Goal: Information Seeking & Learning: Compare options

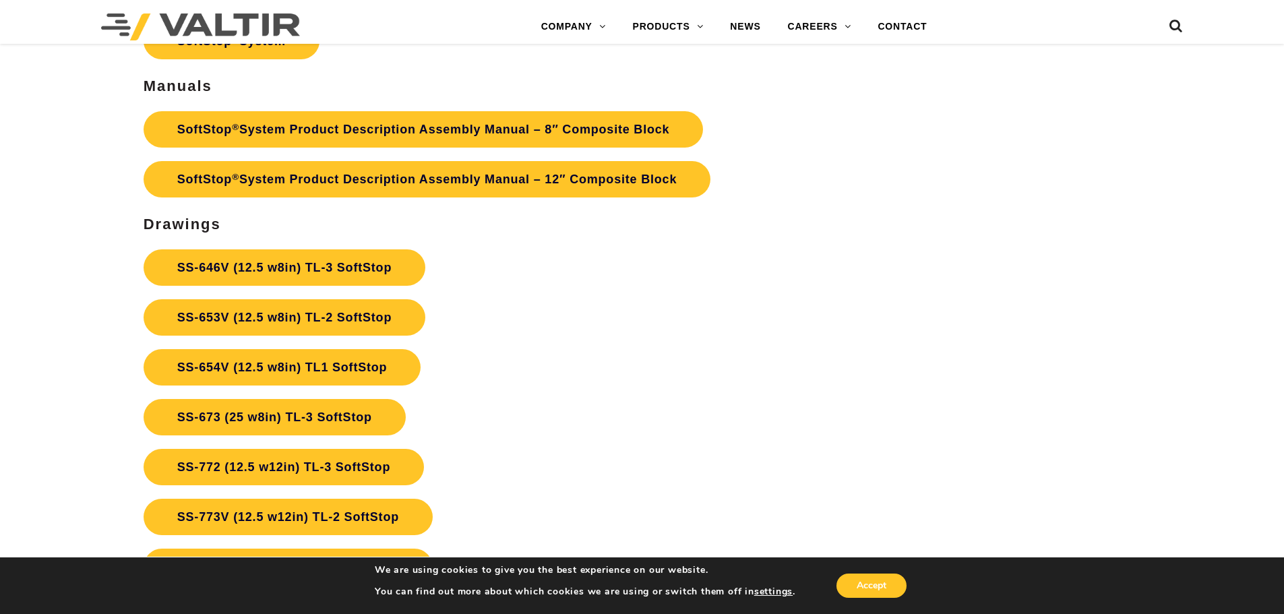
scroll to position [4920, 0]
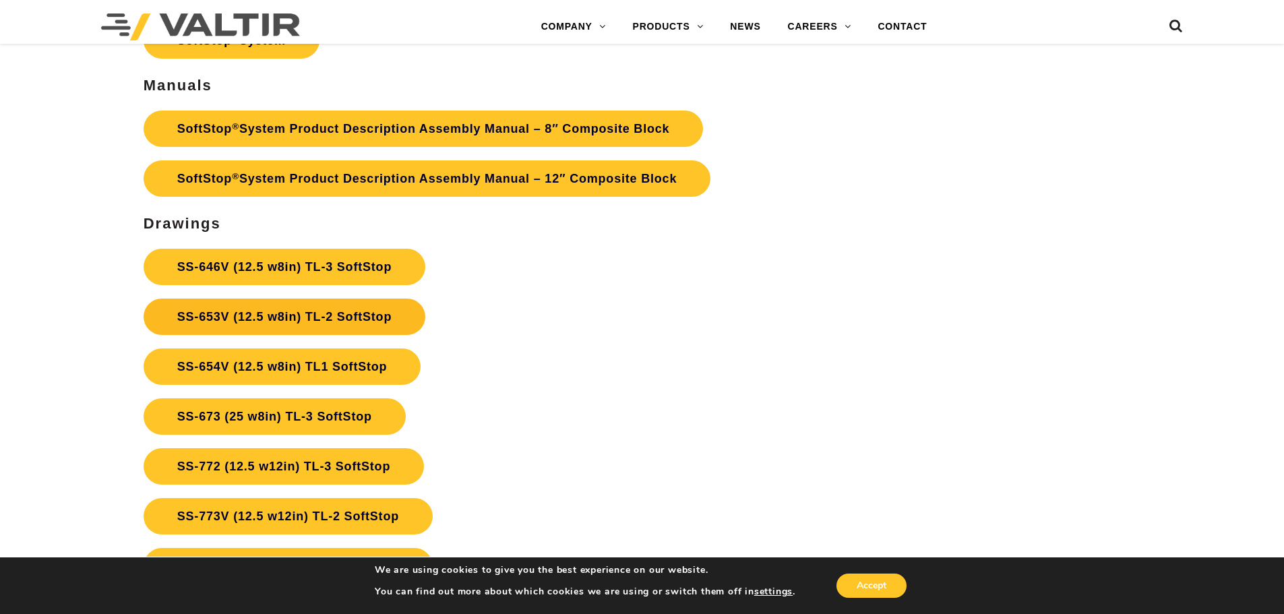
click at [356, 319] on link "SS-653V (12.5 w8in) TL-2 SoftStop" at bounding box center [285, 317] width 282 height 36
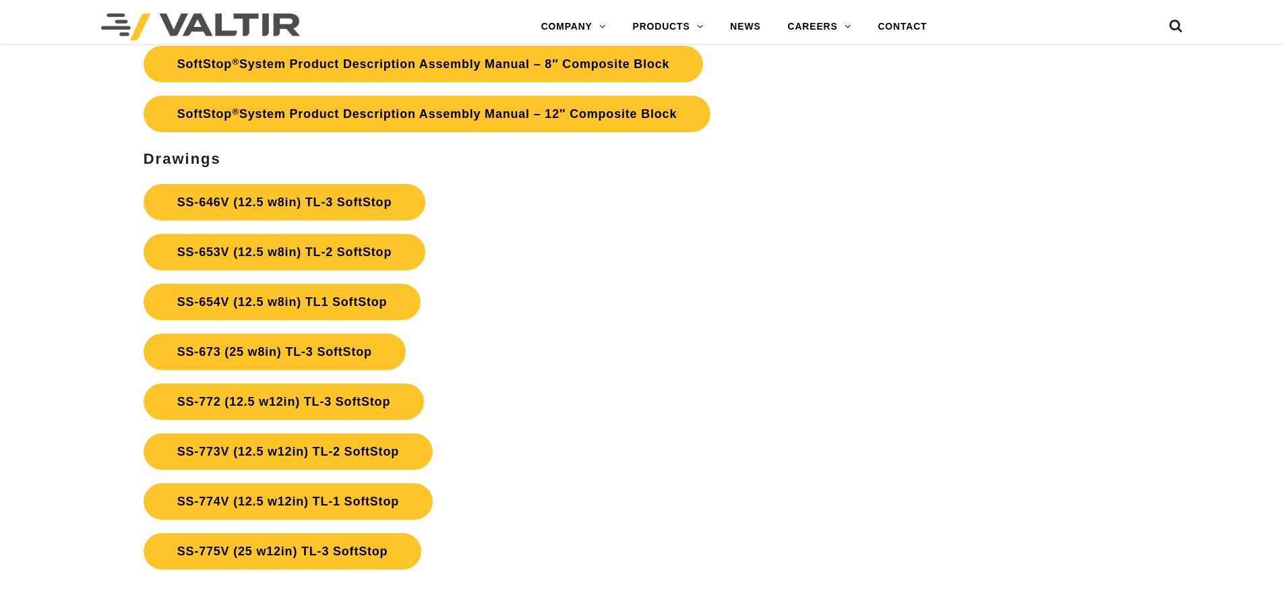
scroll to position [4920, 0]
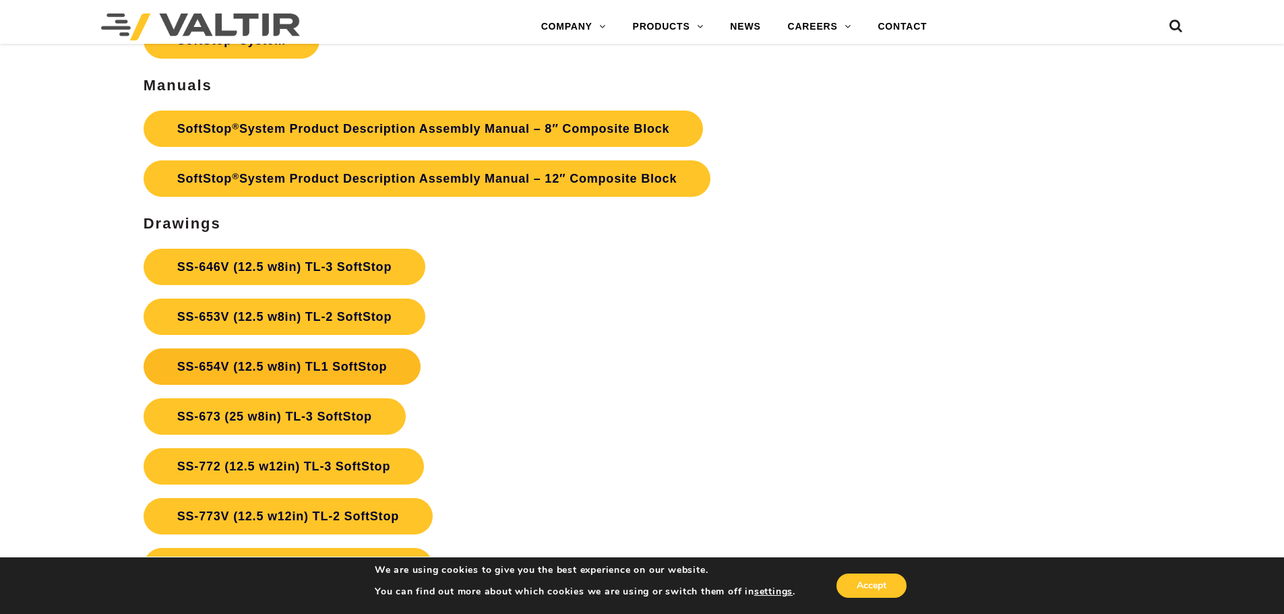
click at [280, 366] on link "SS-654V (12.5 w8in) TL1 SoftStop" at bounding box center [283, 366] width 278 height 36
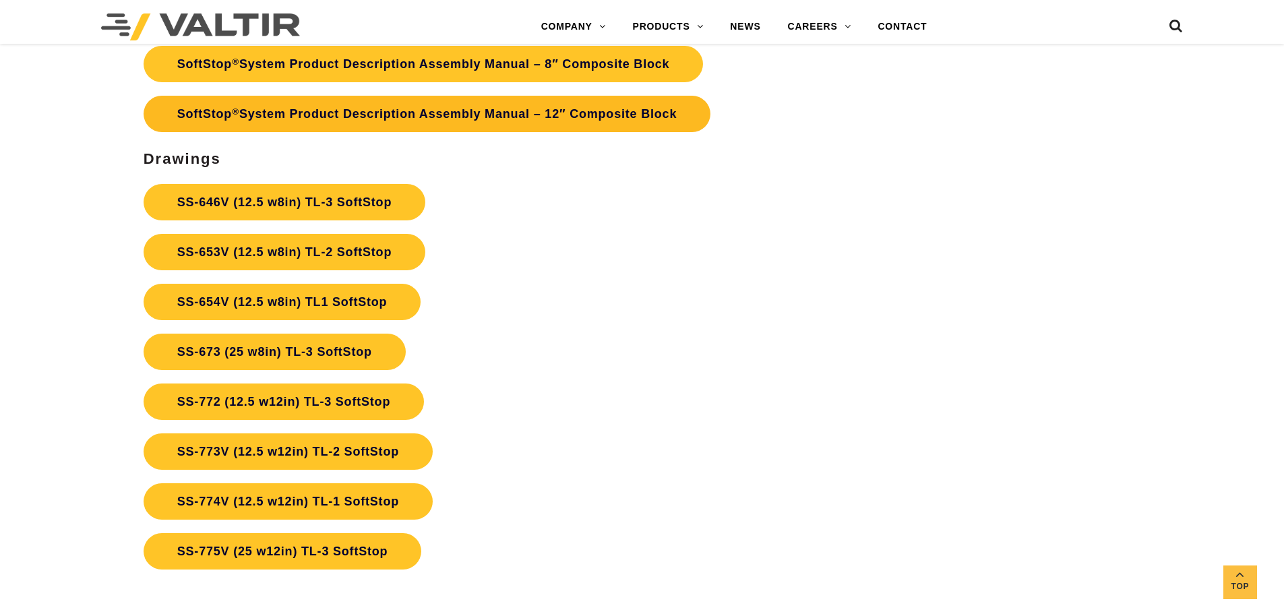
scroll to position [4920, 0]
